Goal: Transaction & Acquisition: Obtain resource

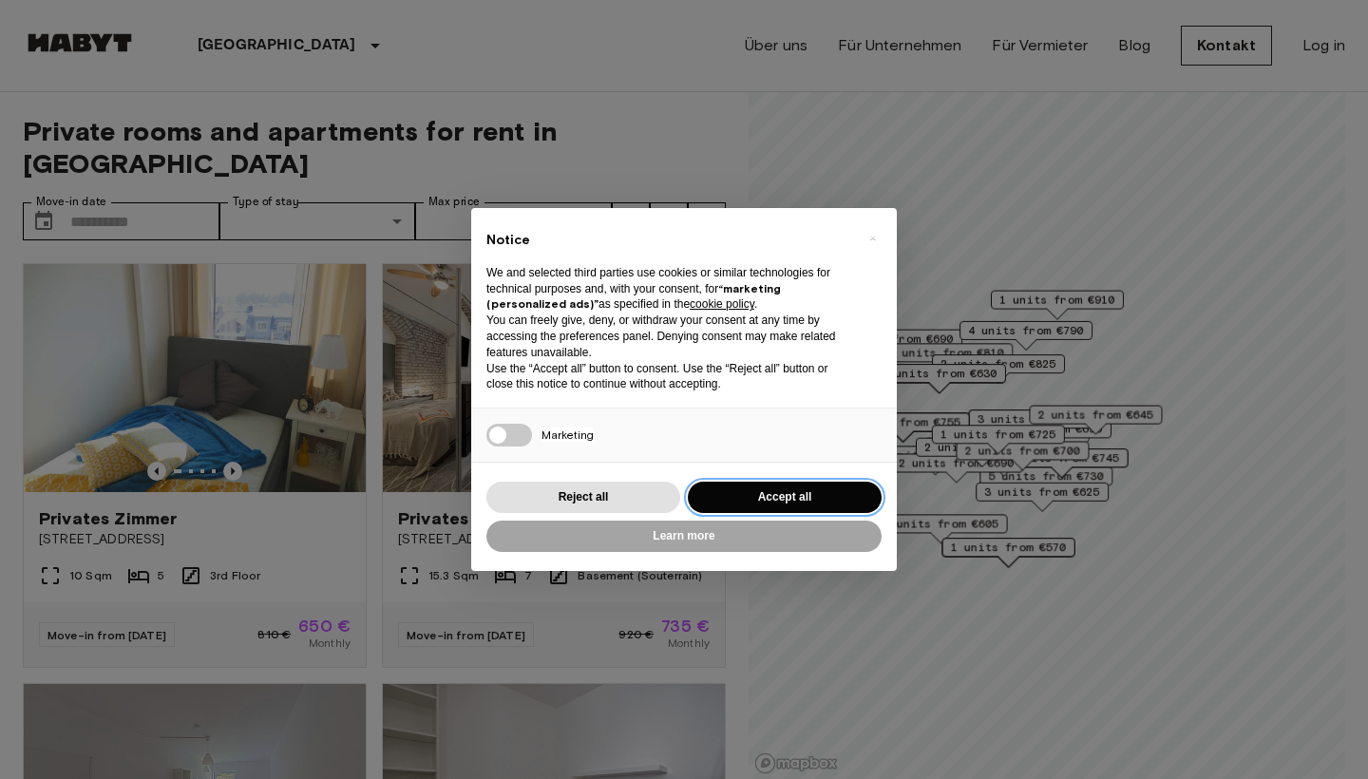
click at [801, 500] on button "Accept all" at bounding box center [785, 497] width 194 height 31
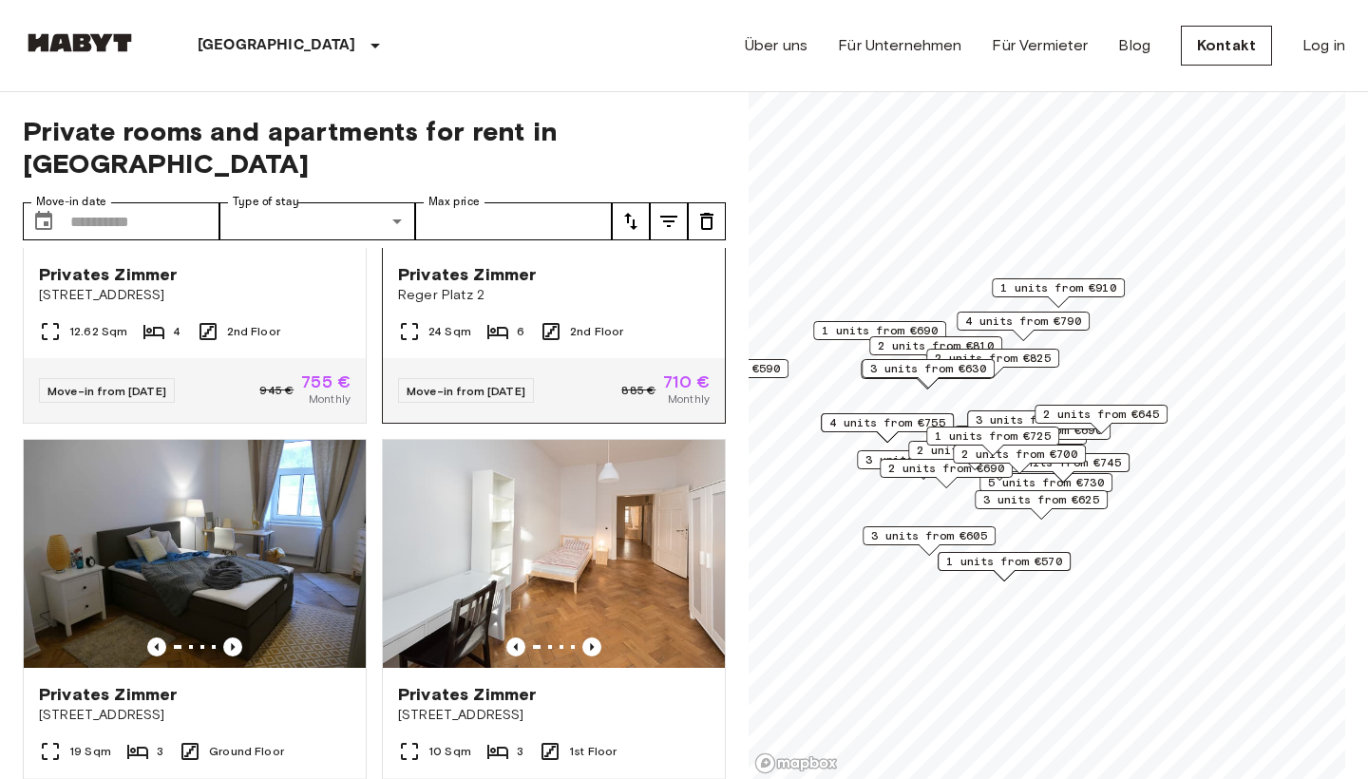
scroll to position [4449, 0]
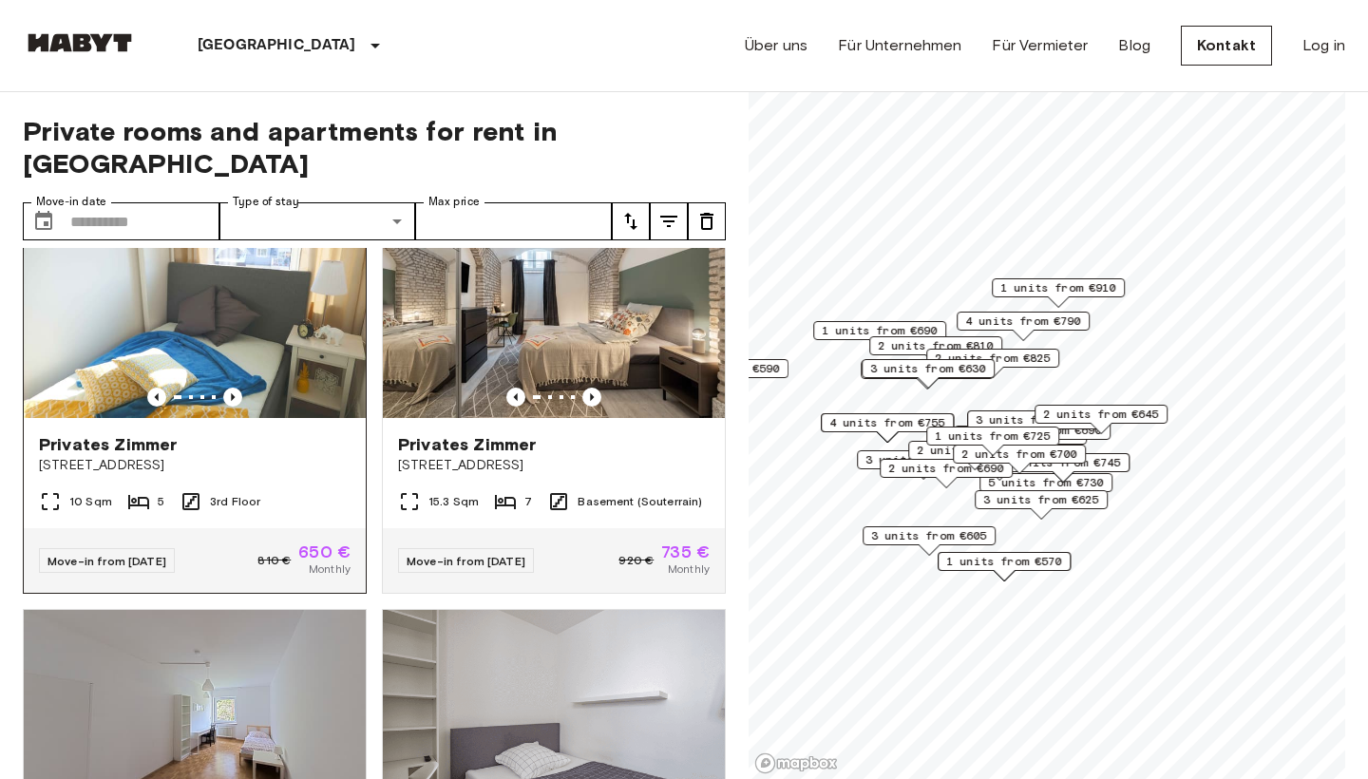
scroll to position [71, 0]
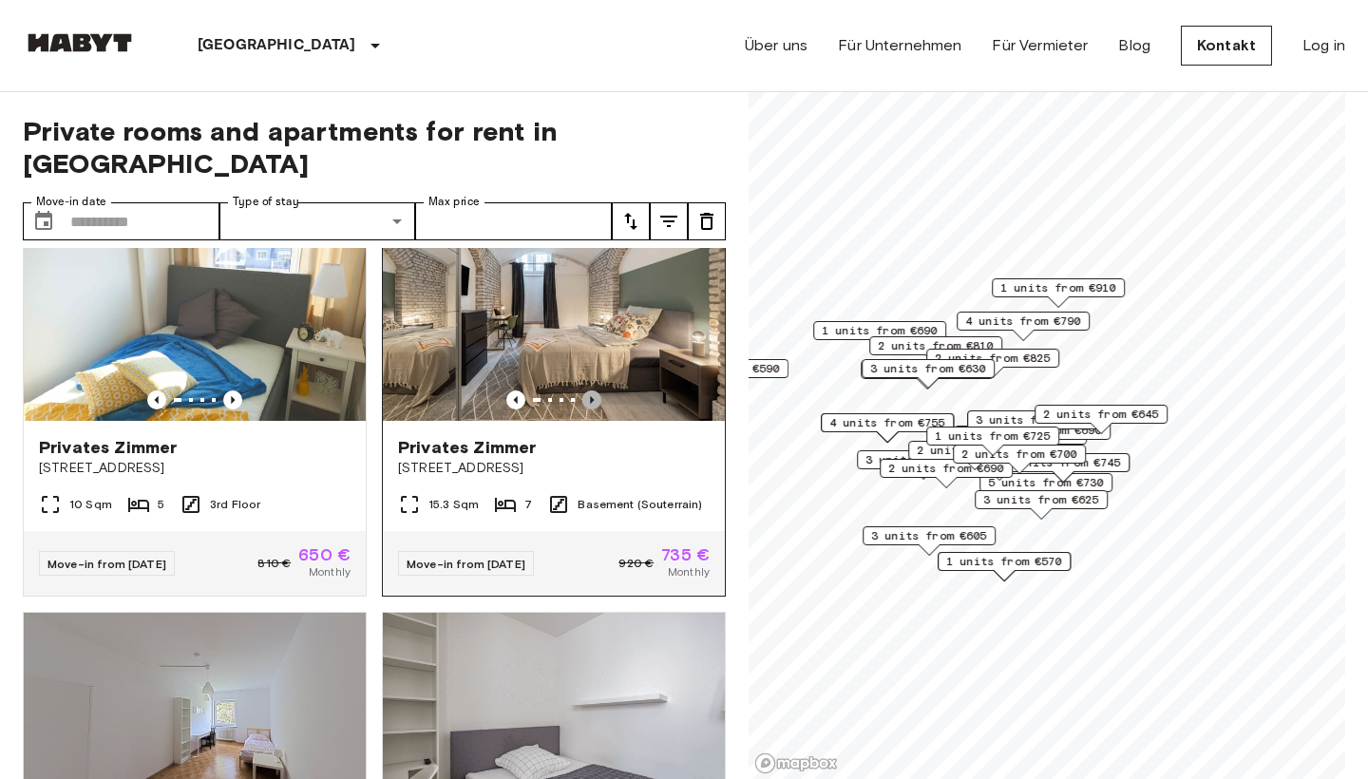
click at [588, 390] on icon "Previous image" at bounding box center [591, 399] width 19 height 19
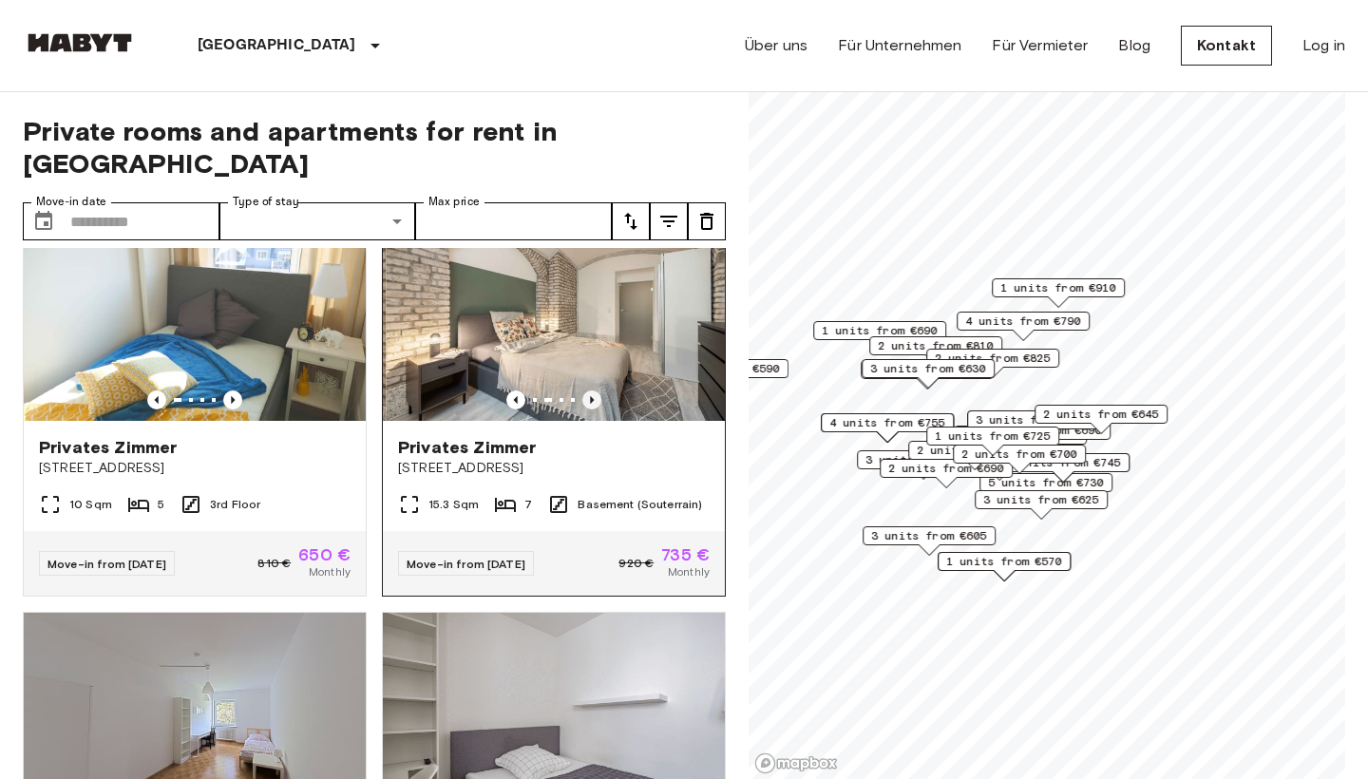
click at [588, 390] on icon "Previous image" at bounding box center [591, 399] width 19 height 19
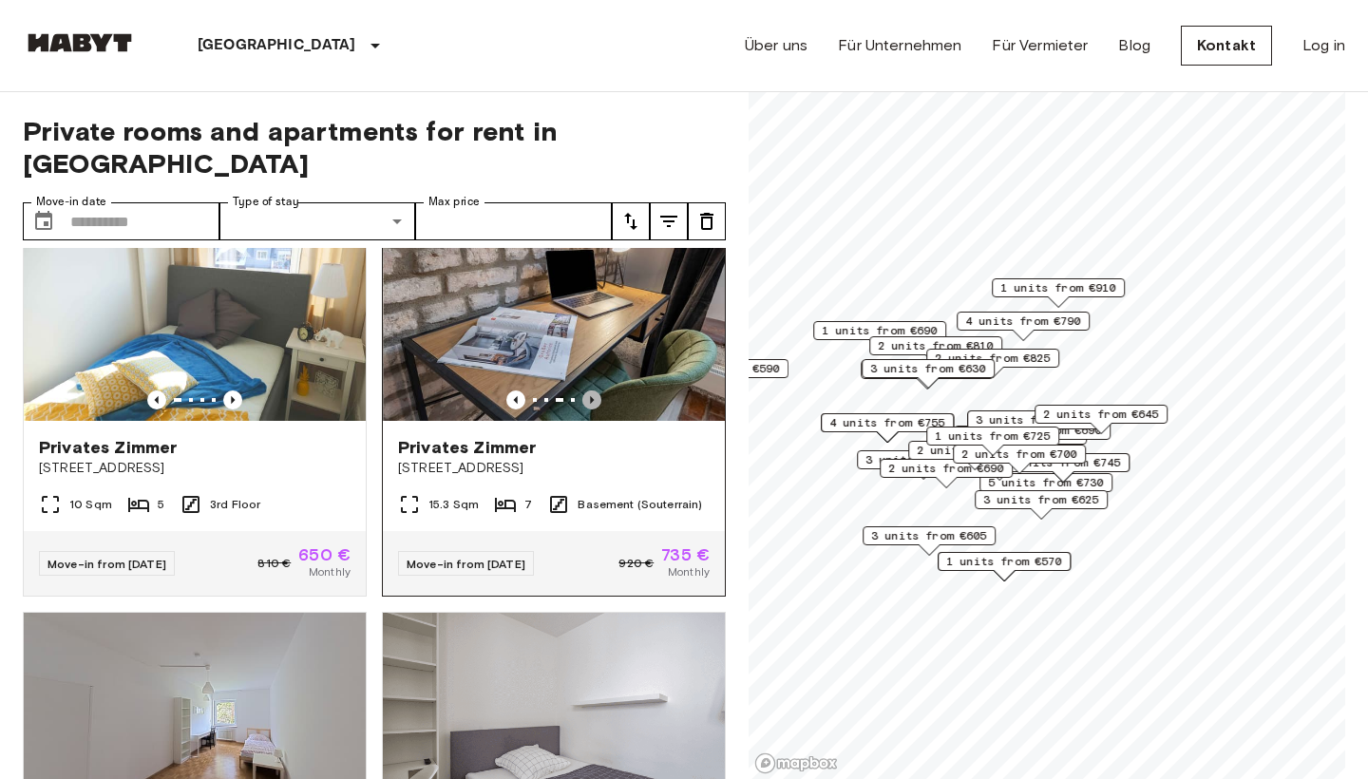
click at [588, 390] on icon "Previous image" at bounding box center [591, 399] width 19 height 19
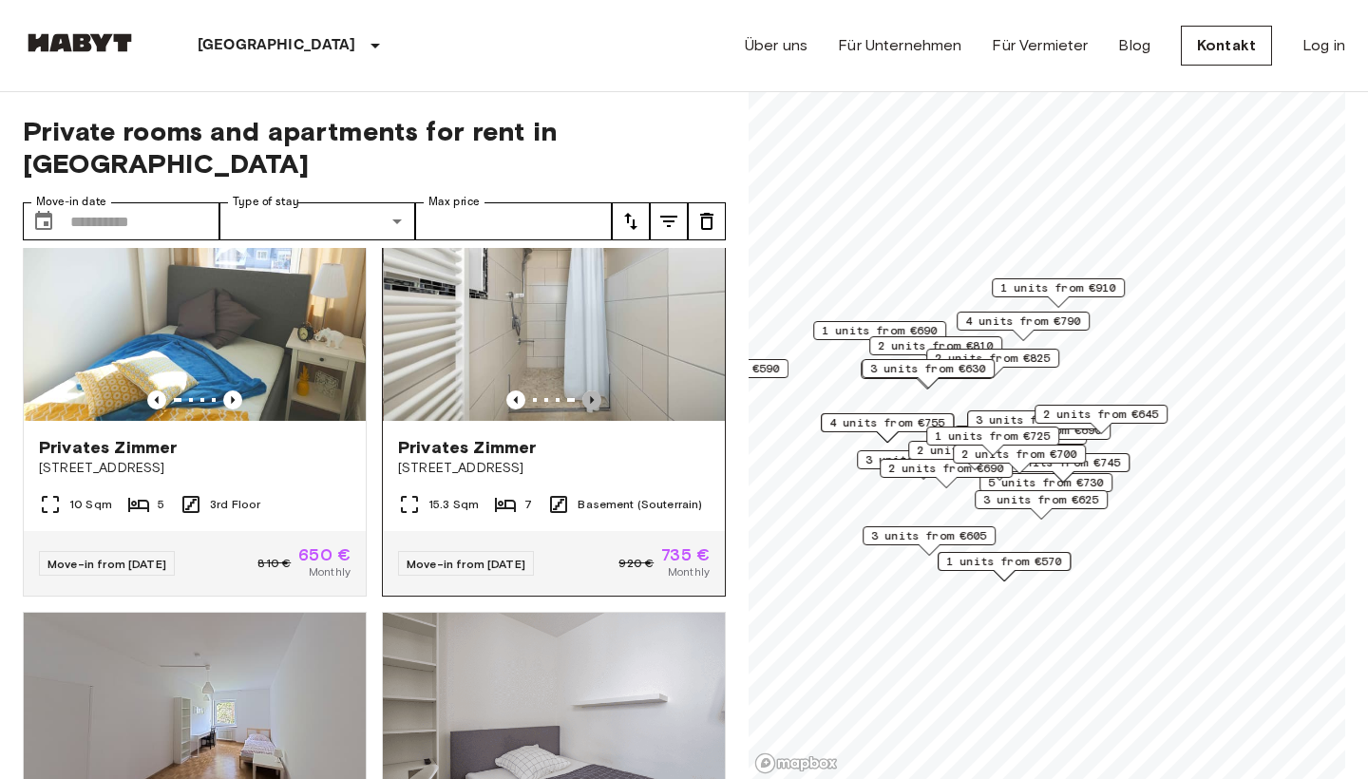
click at [588, 390] on icon "Previous image" at bounding box center [591, 399] width 19 height 19
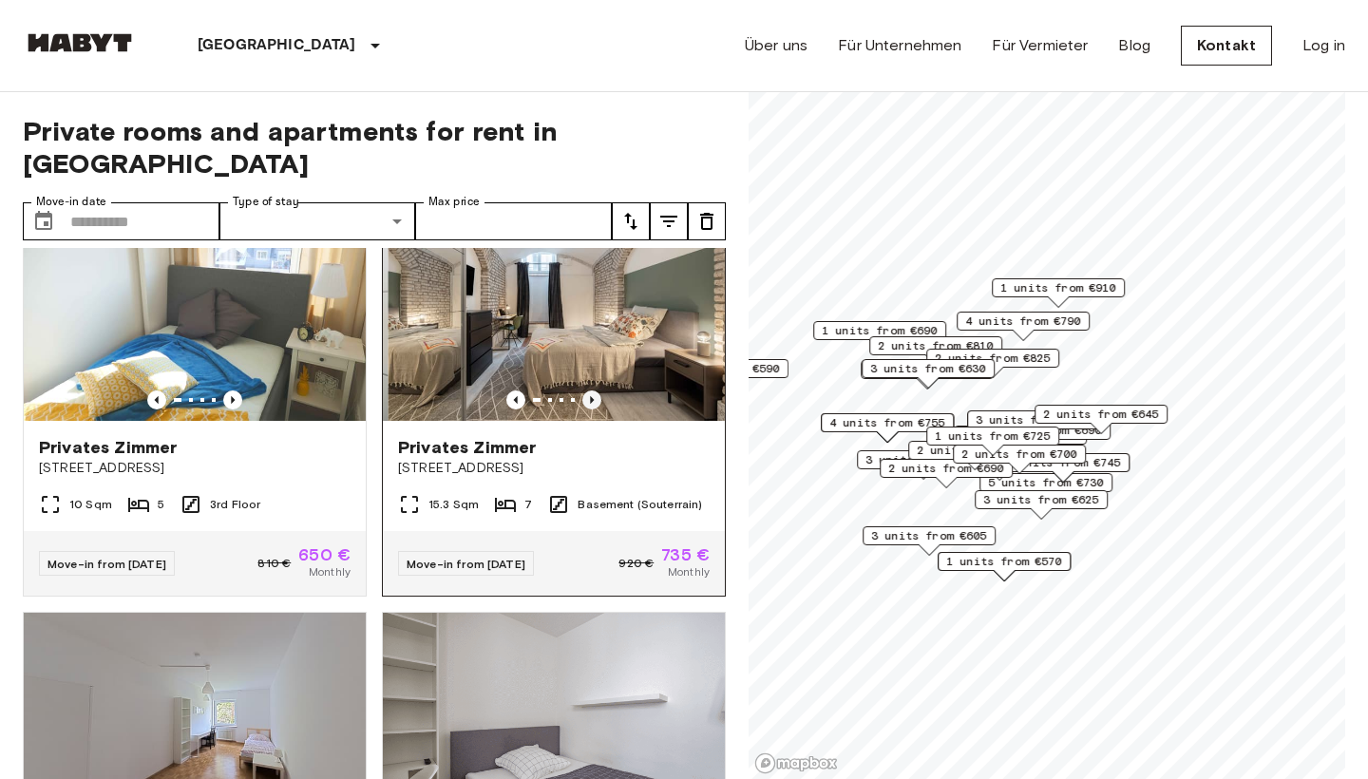
click at [588, 390] on icon "Previous image" at bounding box center [591, 399] width 19 height 19
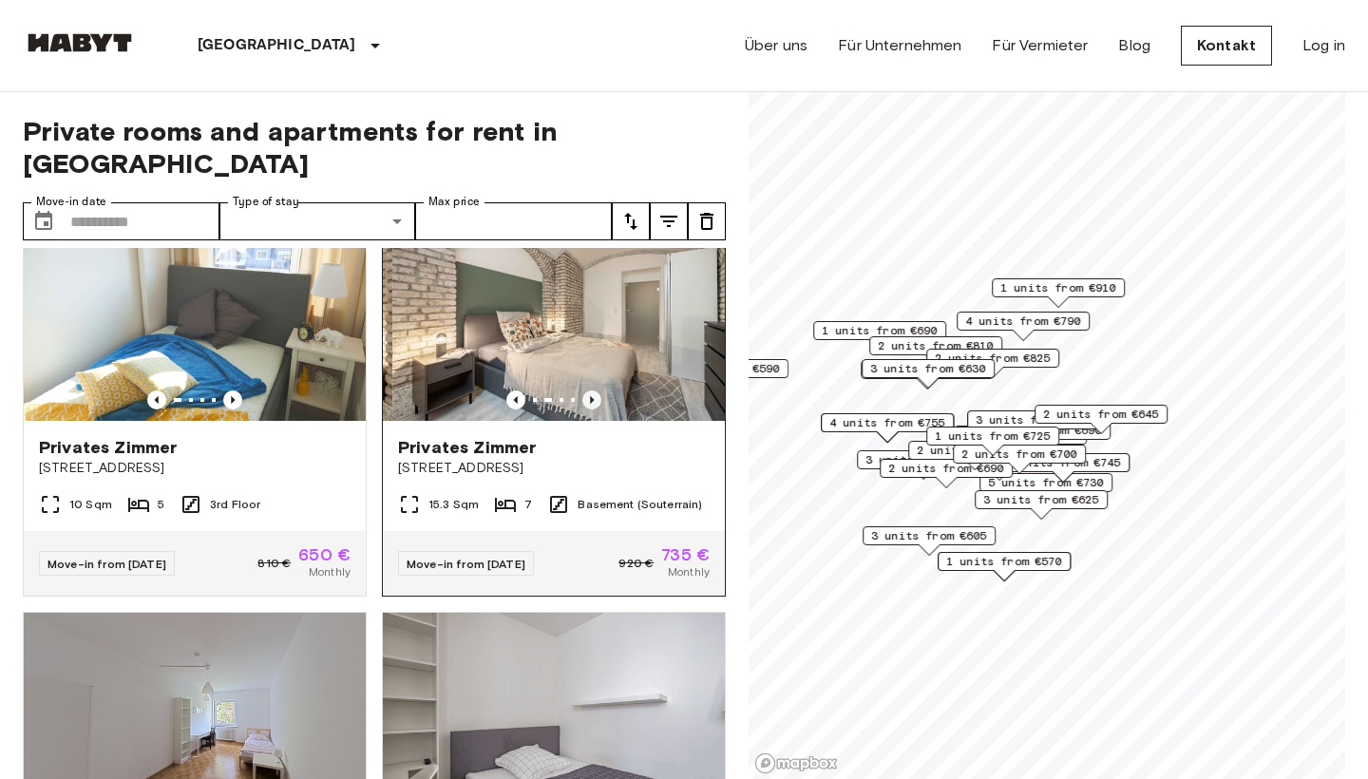
click at [588, 390] on icon "Previous image" at bounding box center [591, 399] width 19 height 19
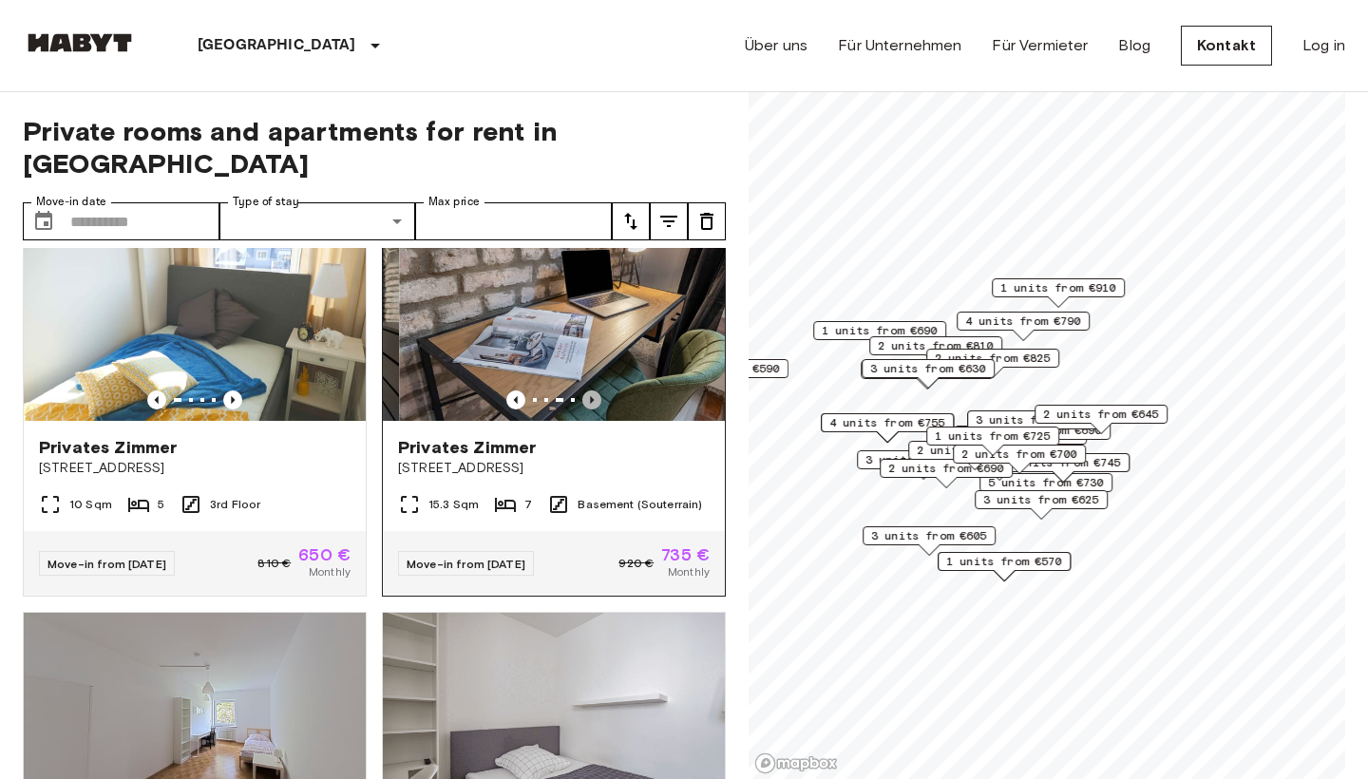
click at [588, 390] on icon "Previous image" at bounding box center [591, 399] width 19 height 19
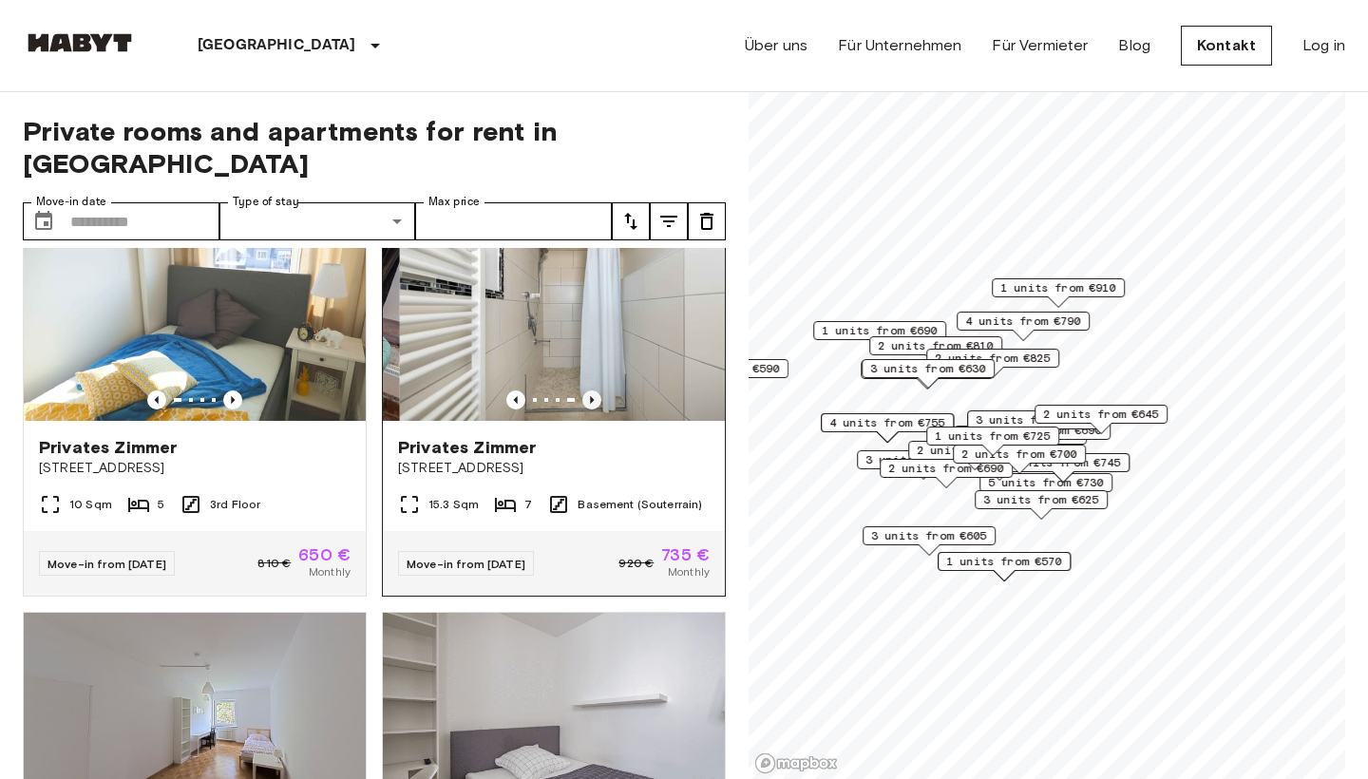
click at [588, 390] on icon "Previous image" at bounding box center [591, 399] width 19 height 19
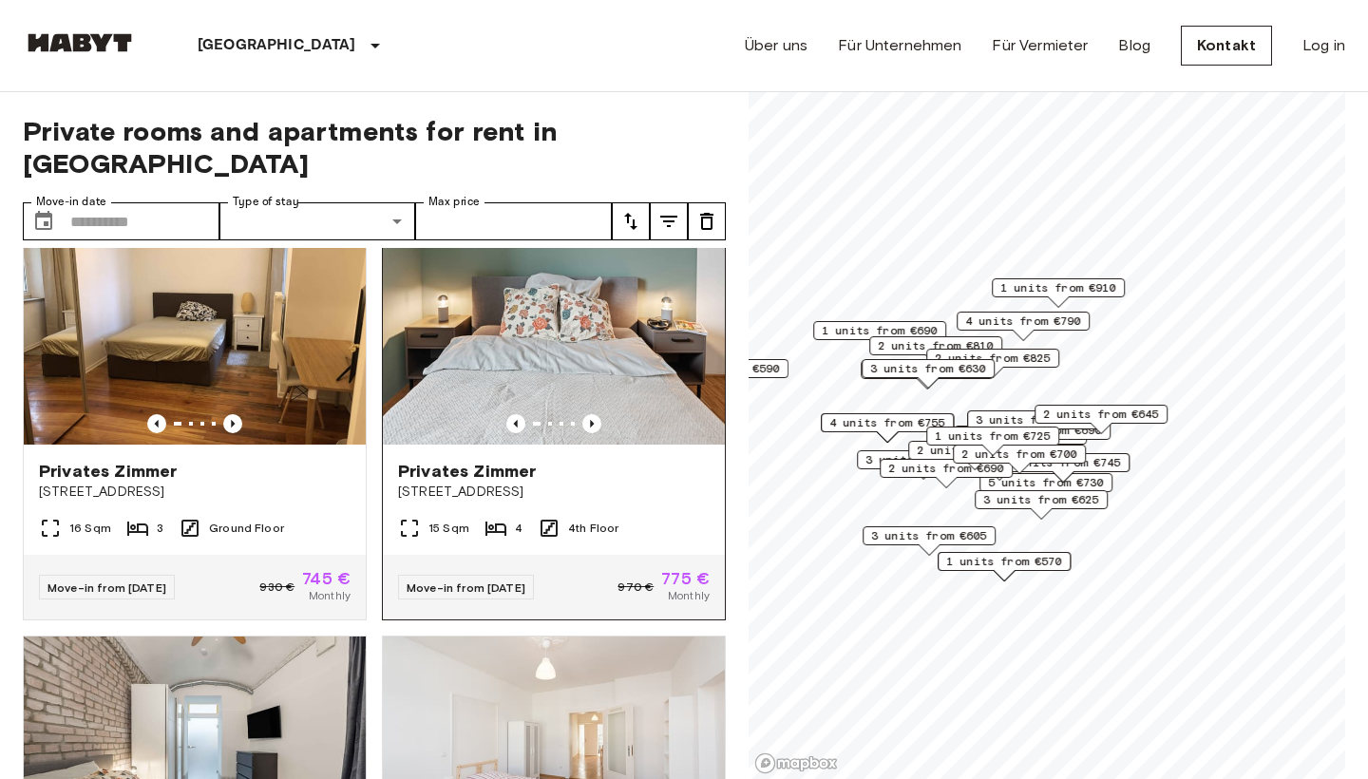
scroll to position [867, 0]
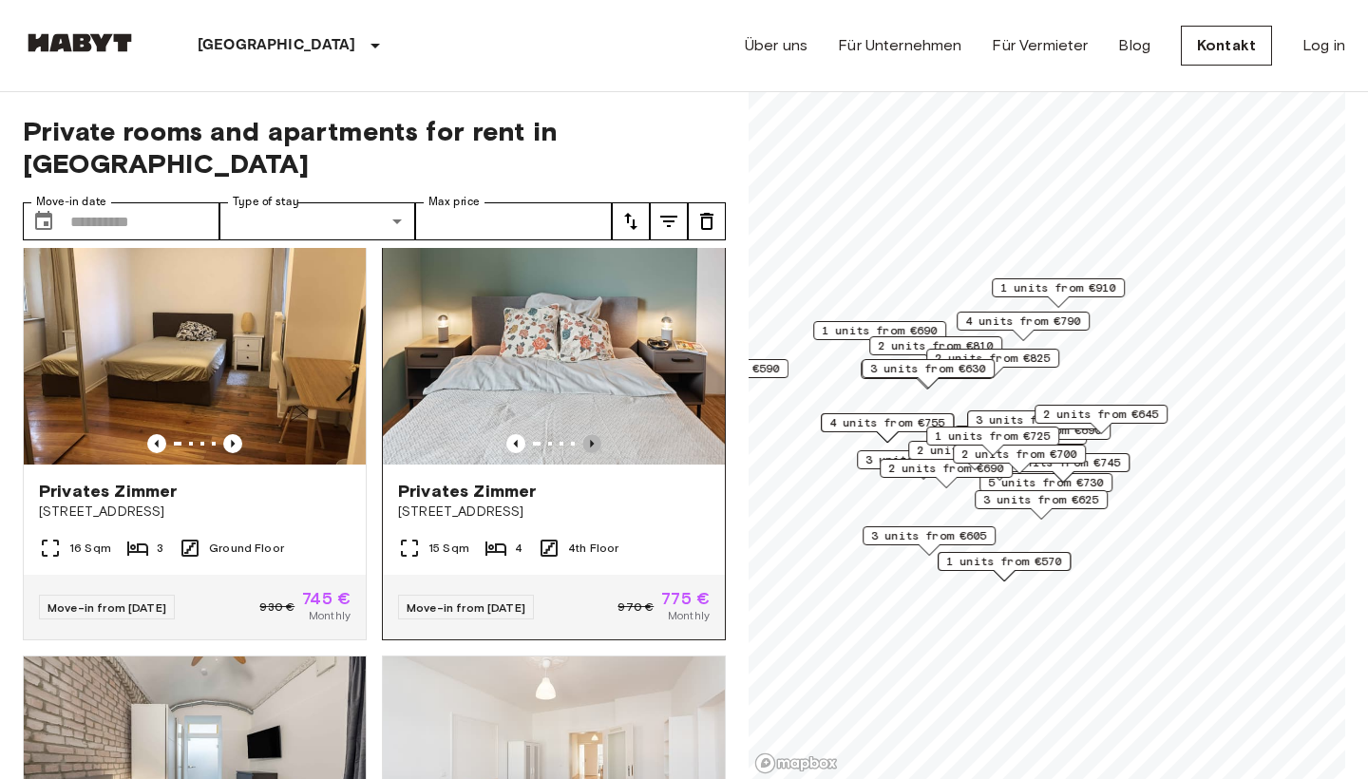
click at [595, 434] on icon "Previous image" at bounding box center [591, 443] width 19 height 19
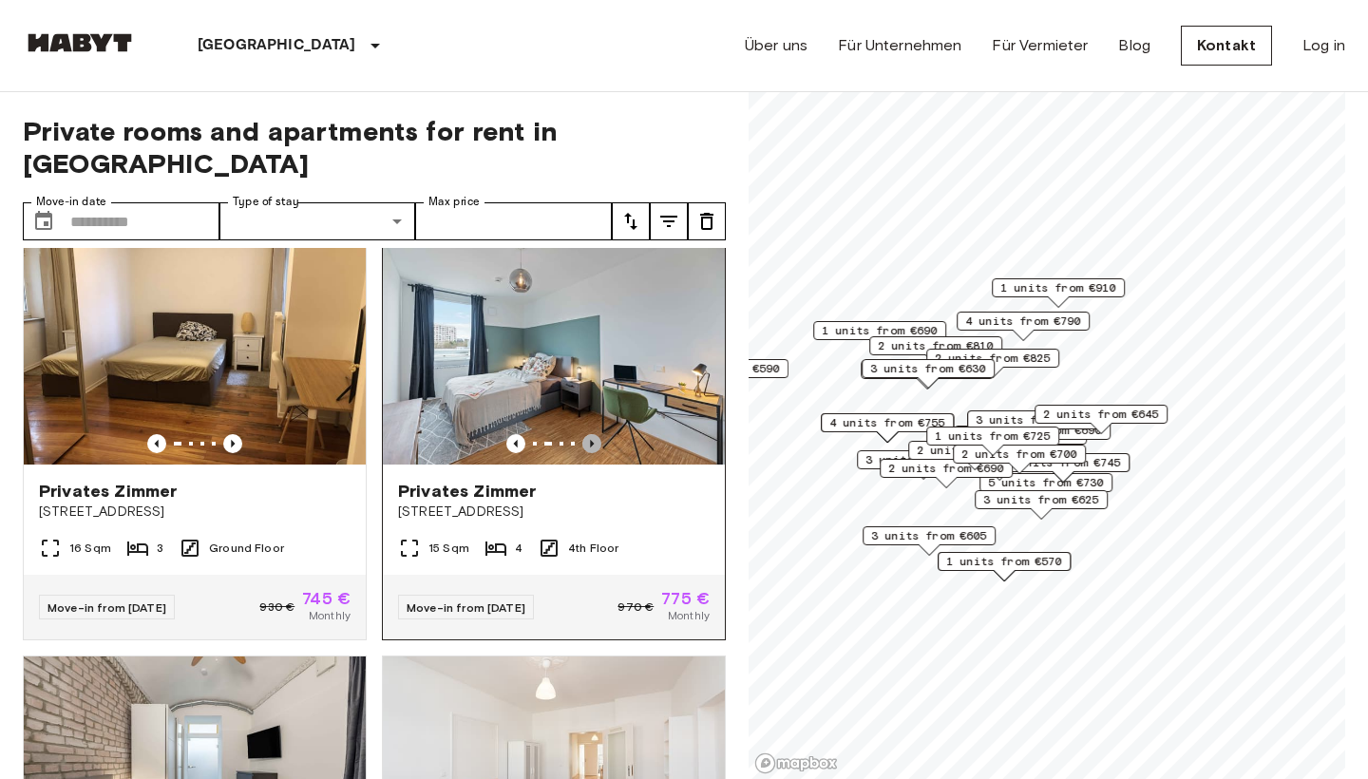
click at [593, 434] on icon "Previous image" at bounding box center [591, 443] width 19 height 19
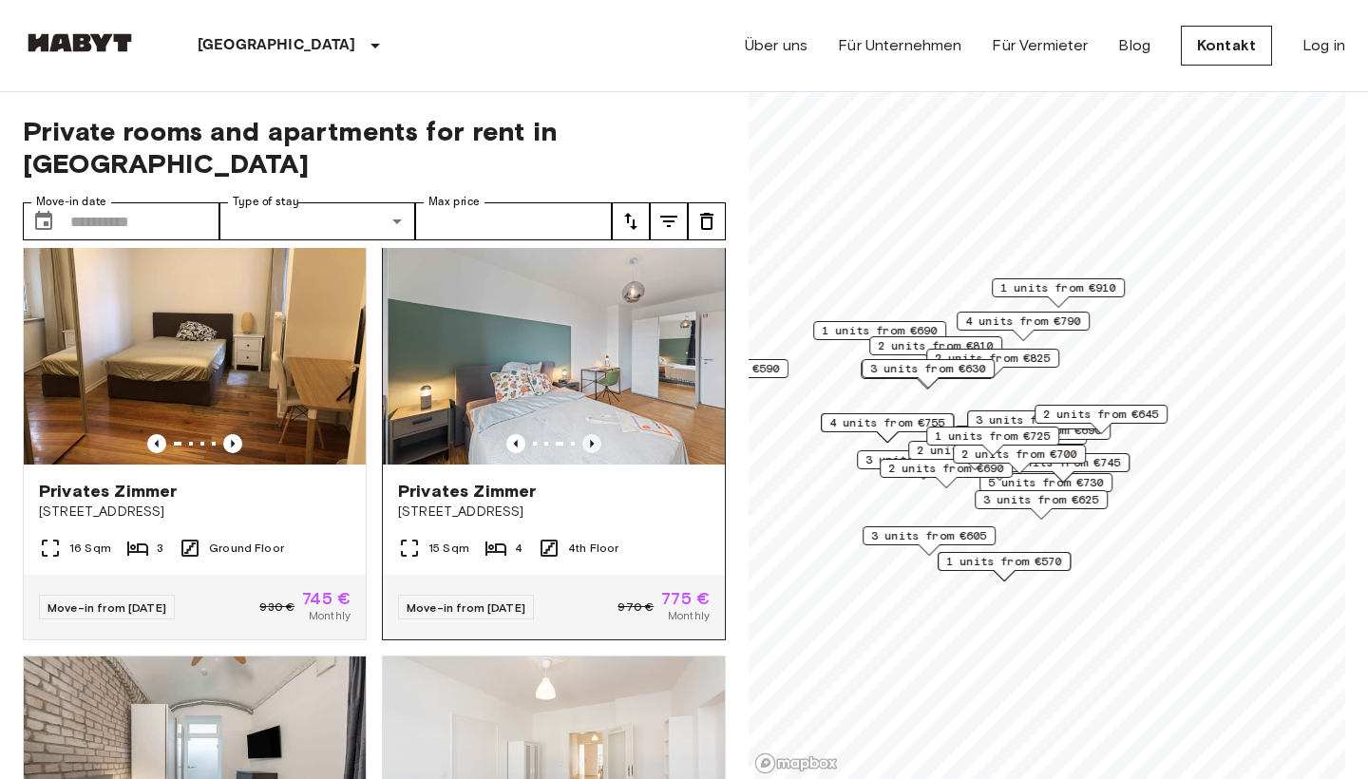
click at [593, 434] on icon "Previous image" at bounding box center [591, 443] width 19 height 19
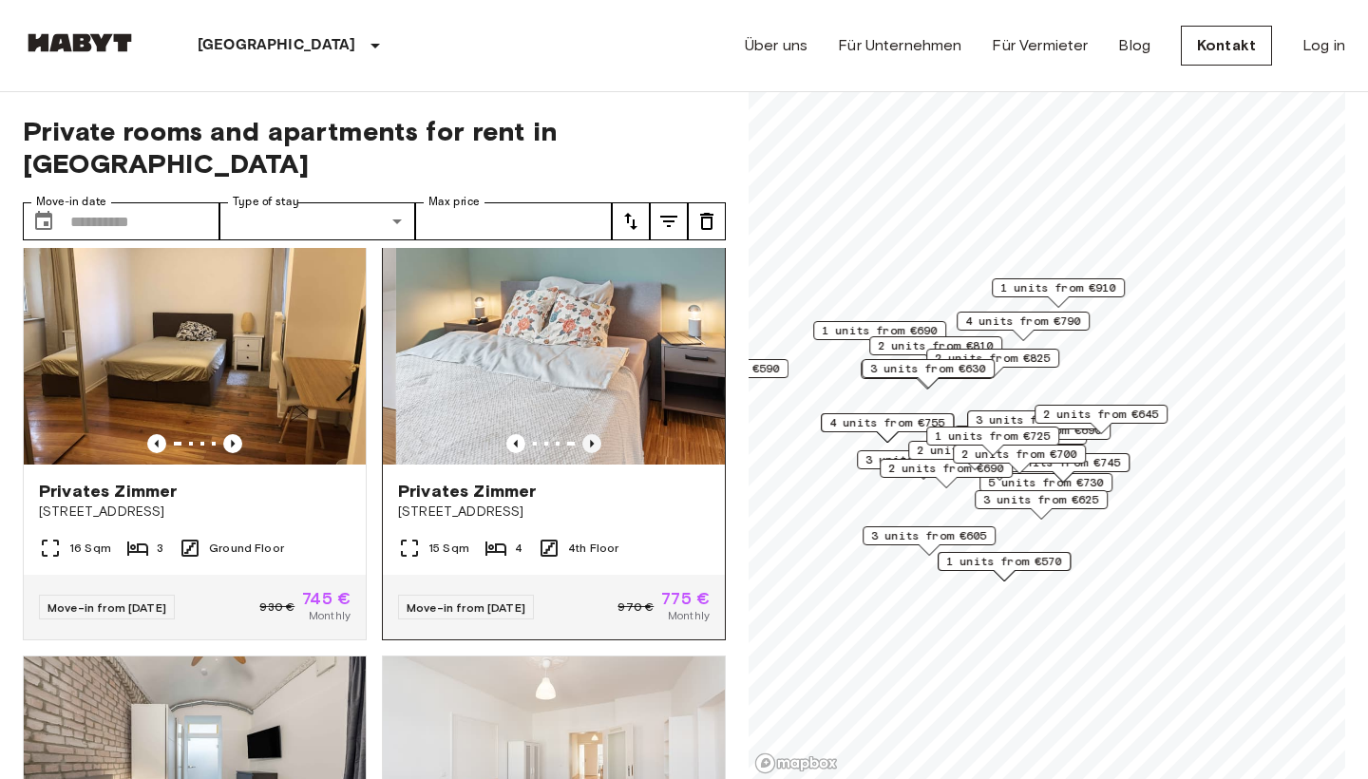
click at [594, 434] on icon "Previous image" at bounding box center [591, 443] width 19 height 19
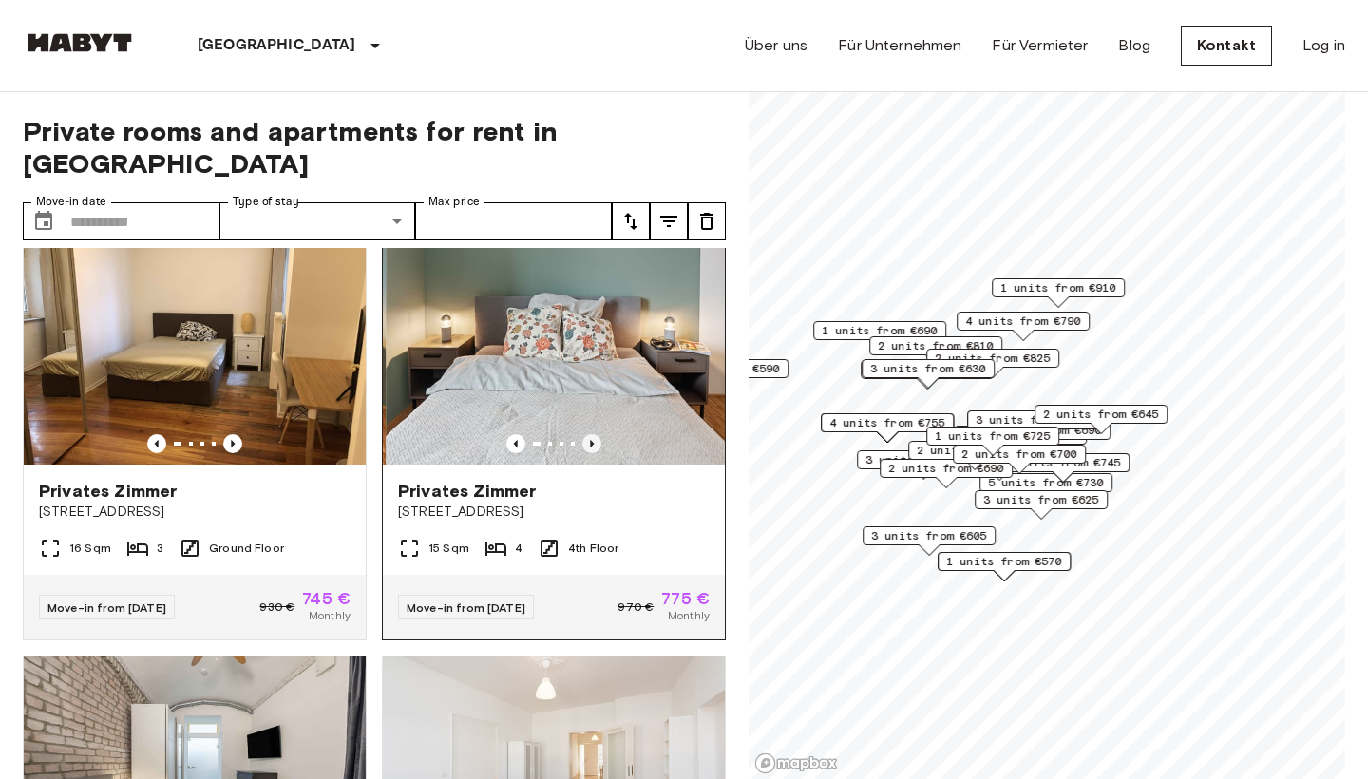
click at [594, 434] on icon "Previous image" at bounding box center [591, 443] width 19 height 19
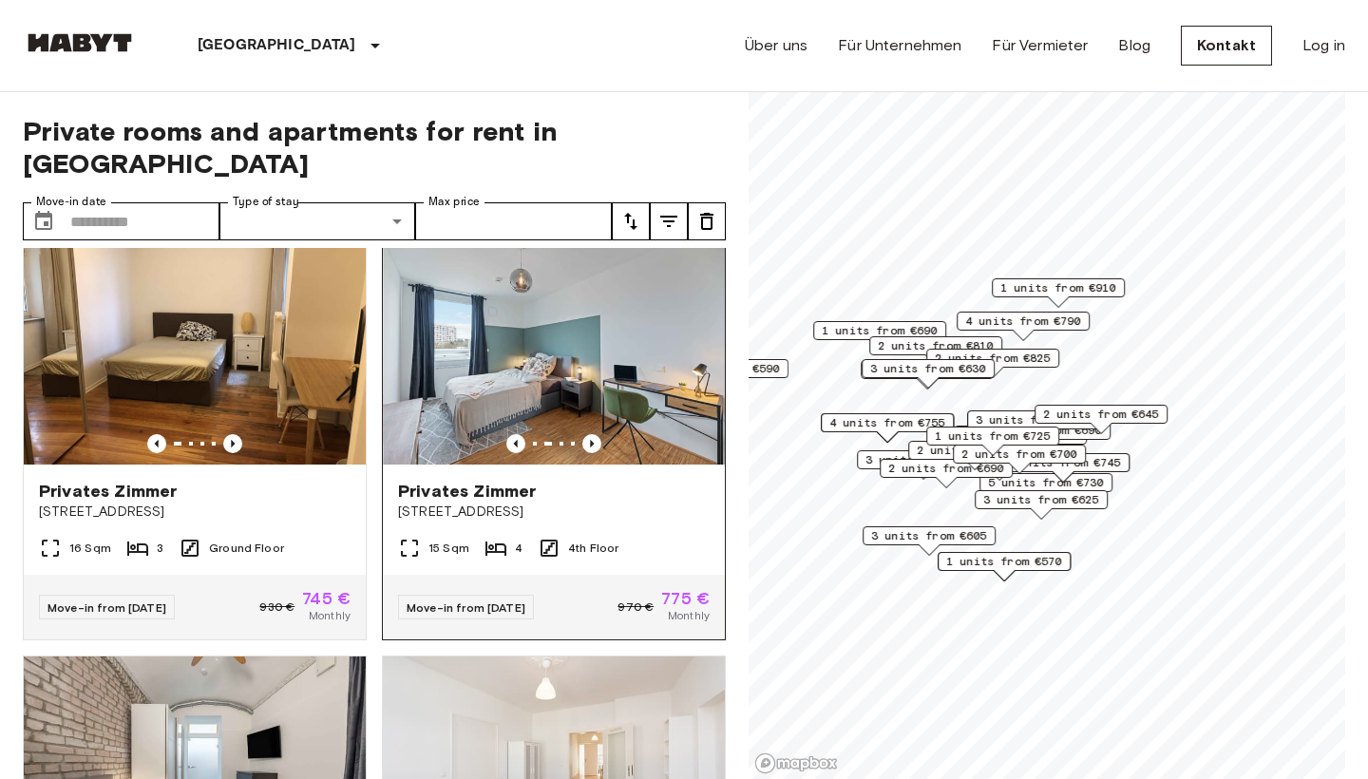
click at [584, 299] on img at bounding box center [554, 351] width 342 height 228
click at [494, 480] on span "Privates Zimmer" at bounding box center [467, 491] width 138 height 23
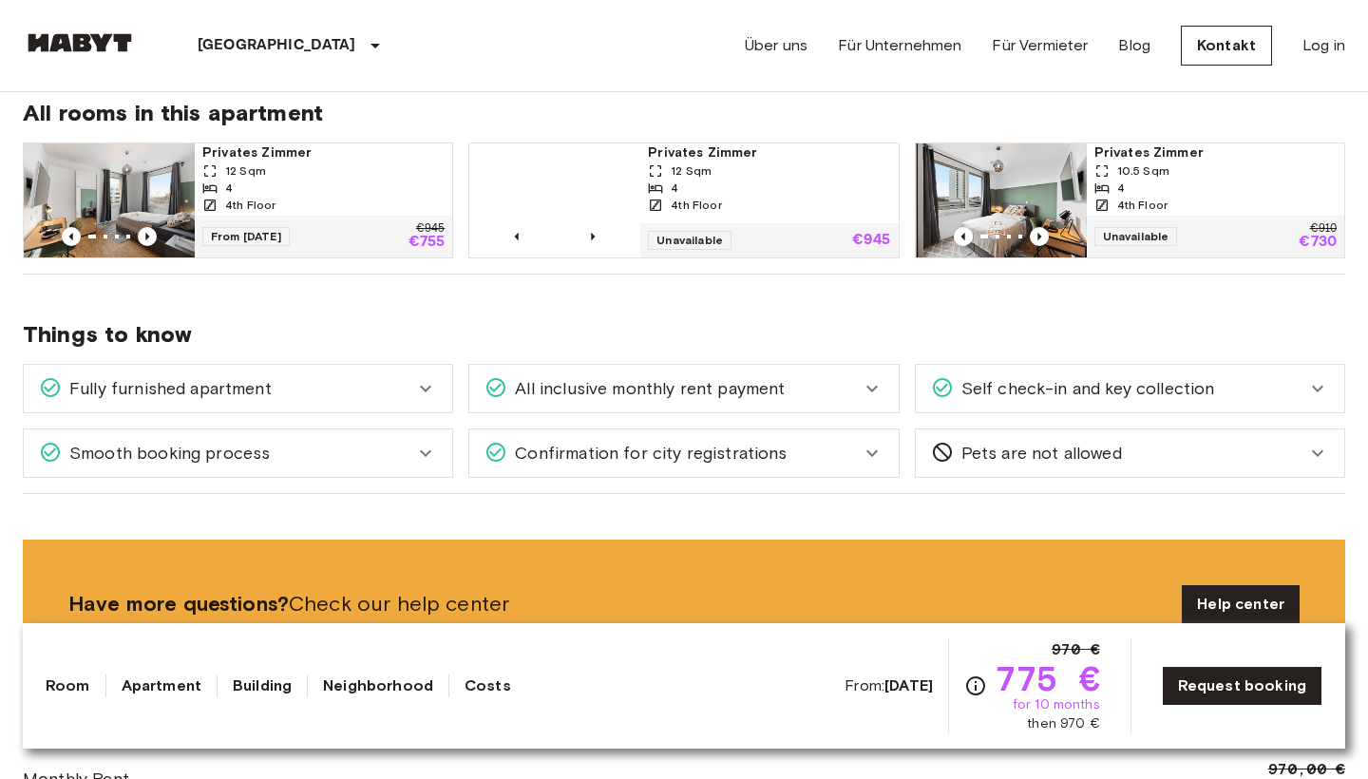
scroll to position [980, 0]
